Goal: Task Accomplishment & Management: Use online tool/utility

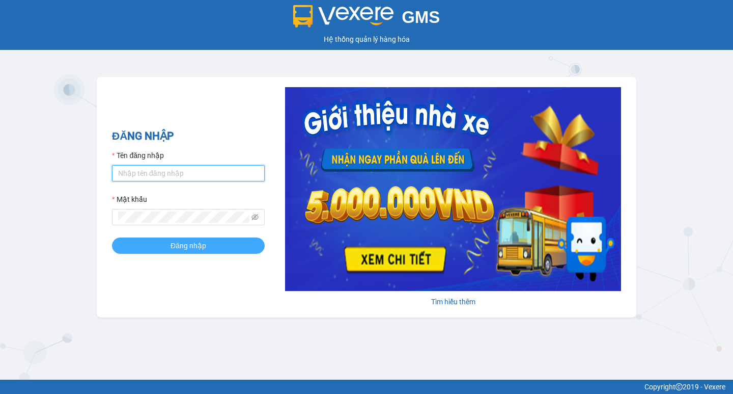
type input "tram.thanhlich"
click at [227, 250] on button "Đăng nhập" at bounding box center [188, 245] width 153 height 16
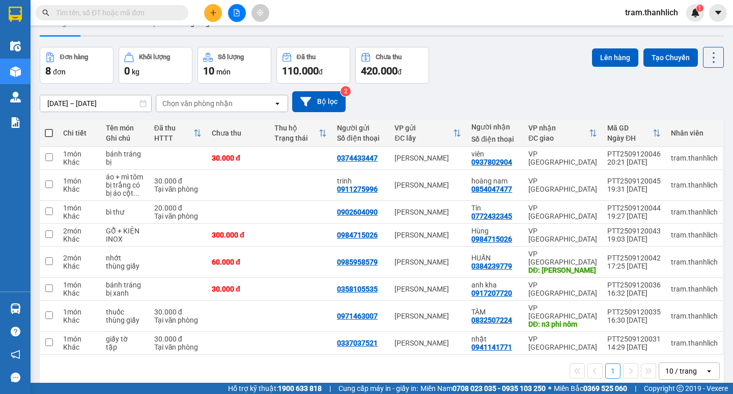
scroll to position [47, 0]
